Goal: Transaction & Acquisition: Purchase product/service

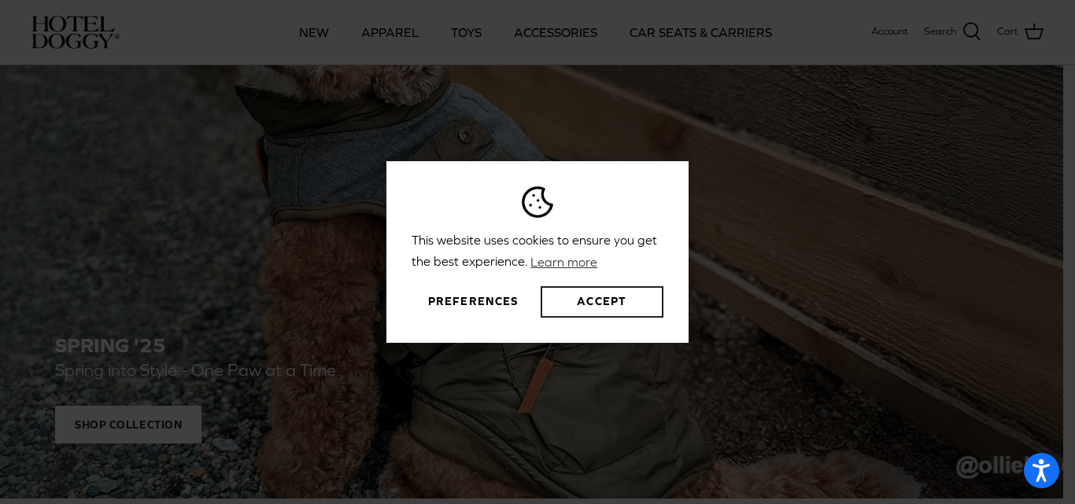
click at [603, 307] on button "Accept" at bounding box center [601, 301] width 123 height 31
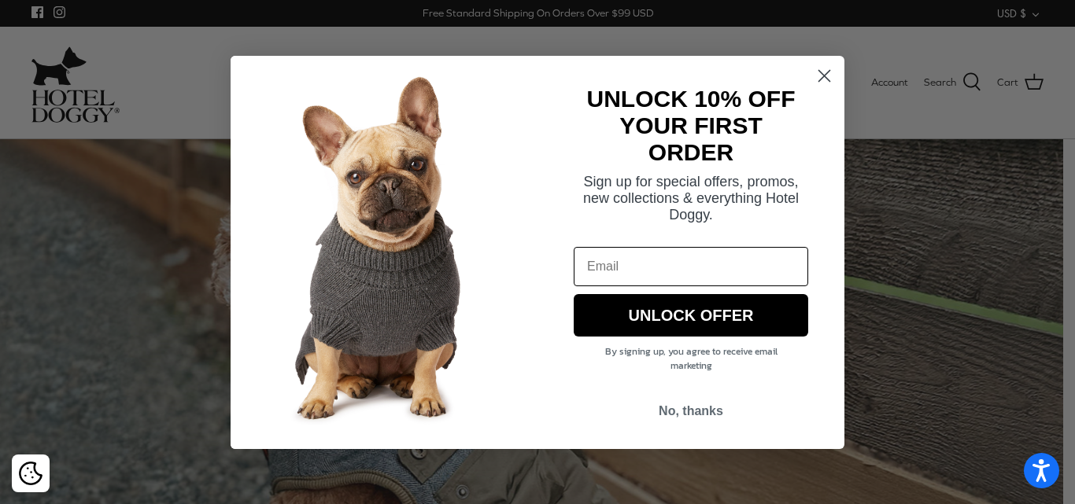
click at [835, 79] on circle "Close dialog" at bounding box center [824, 75] width 26 height 26
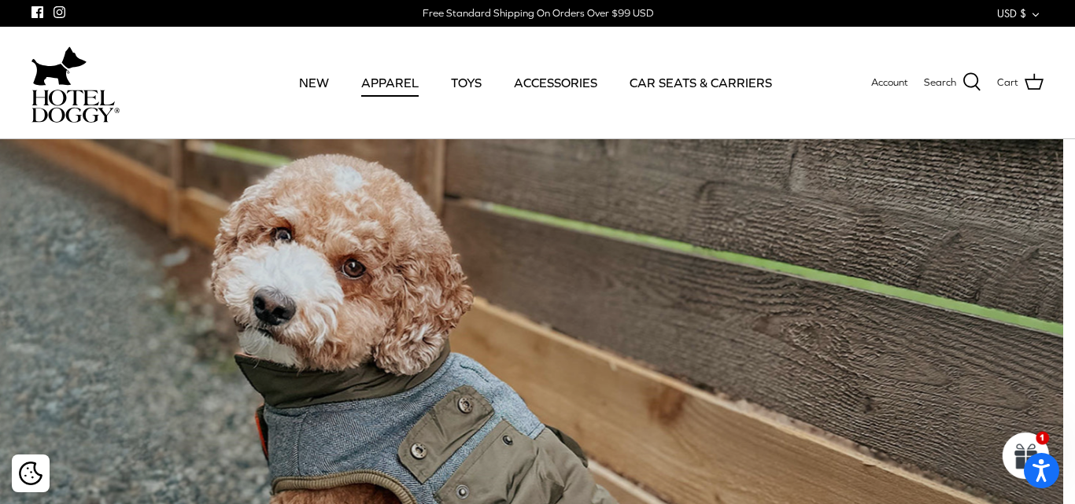
click at [387, 79] on link "APPAREL" at bounding box center [390, 82] width 86 height 53
click at [406, 84] on link "APPAREL" at bounding box center [390, 82] width 86 height 53
click at [396, 76] on link "APPAREL" at bounding box center [390, 82] width 86 height 53
click at [403, 80] on link "APPAREL" at bounding box center [390, 82] width 86 height 53
